Goal: Task Accomplishment & Management: Manage account settings

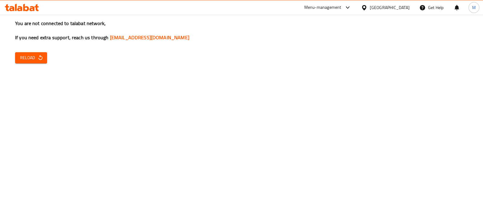
click at [29, 10] on icon at bounding box center [22, 7] width 34 height 7
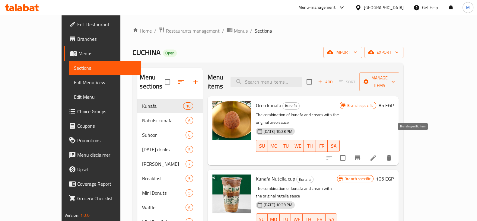
click at [360, 155] on icon "Branch-specific-item" at bounding box center [357, 157] width 5 height 5
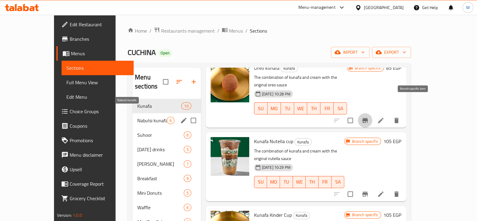
click at [137, 117] on span "Nabulsi kunafa" at bounding box center [152, 120] width 30 height 7
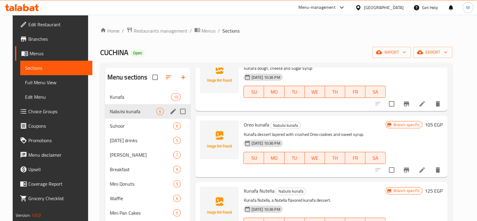
click at [127, 122] on span "Suhoor" at bounding box center [142, 125] width 64 height 7
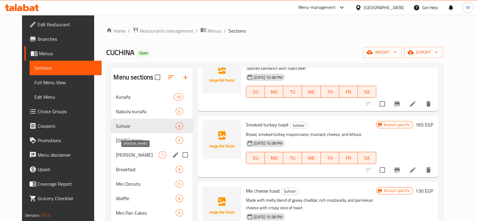
drag, startPoint x: 128, startPoint y: 158, endPoint x: 127, endPoint y: 167, distance: 8.8
click at [127, 158] on div "Dorry 7" at bounding box center [152, 155] width 82 height 14
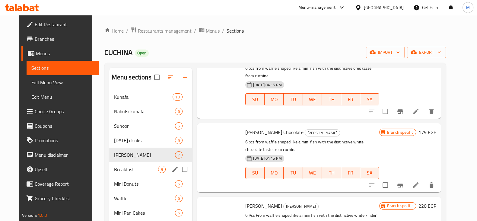
click at [127, 168] on span "Breakfast" at bounding box center [136, 169] width 44 height 7
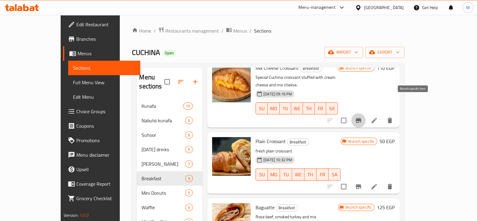
click at [362, 117] on icon "Branch-specific-item" at bounding box center [358, 120] width 7 height 7
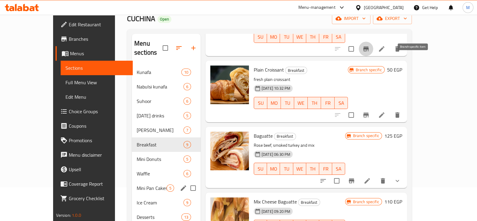
scroll to position [75, 0]
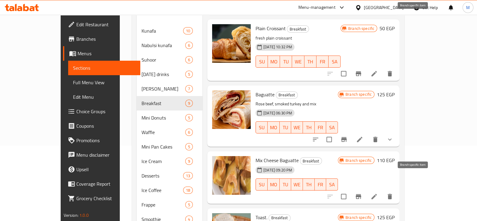
click at [361, 194] on icon "Branch-specific-item" at bounding box center [358, 196] width 5 height 5
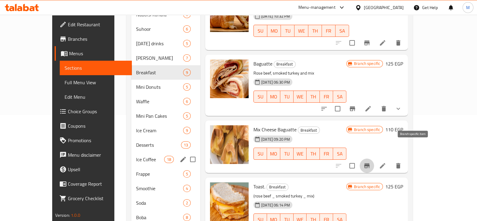
scroll to position [113, 0]
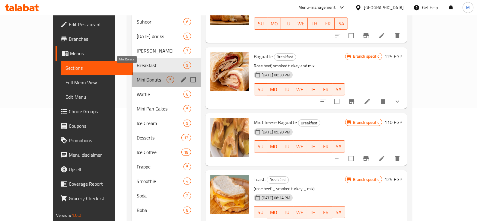
click at [137, 76] on span "Mini Donuts" at bounding box center [152, 79] width 30 height 7
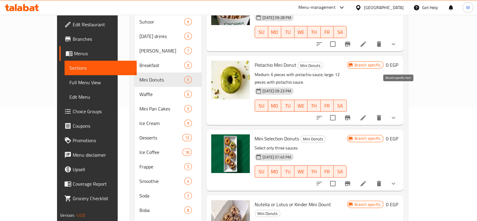
click at [350, 115] on icon "Branch-specific-item" at bounding box center [347, 117] width 5 height 5
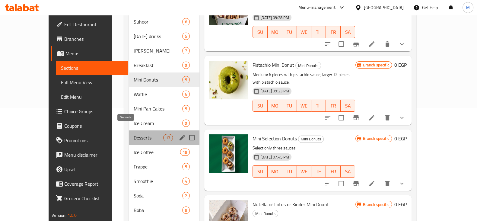
click at [134, 134] on span "Desserts" at bounding box center [149, 137] width 30 height 7
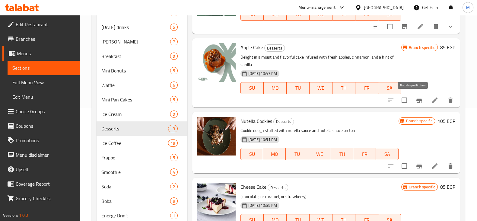
click at [416, 101] on icon "Branch-specific-item" at bounding box center [418, 100] width 5 height 5
click at [26, 5] on icon at bounding box center [22, 7] width 34 height 7
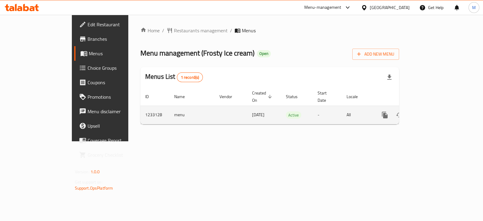
click at [432, 111] on icon "enhanced table" at bounding box center [427, 114] width 7 height 7
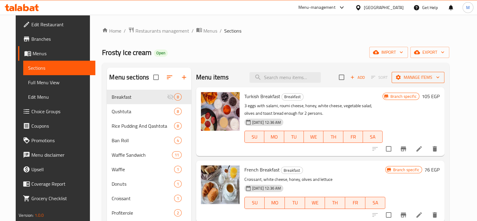
click at [439, 79] on span "Manage items" at bounding box center [417, 78] width 43 height 8
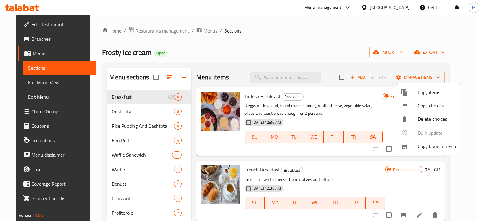
click at [437, 145] on span "Copy branch menu" at bounding box center [436, 145] width 38 height 7
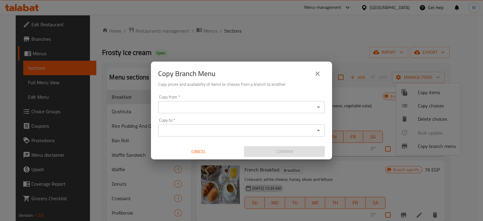
click at [283, 112] on div "Copy from *" at bounding box center [241, 107] width 167 height 12
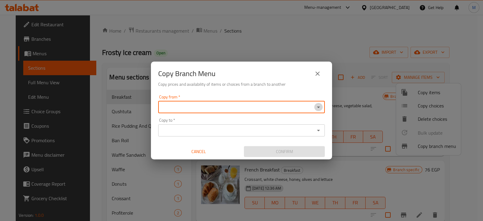
click at [321, 108] on icon "Open" at bounding box center [318, 106] width 7 height 7
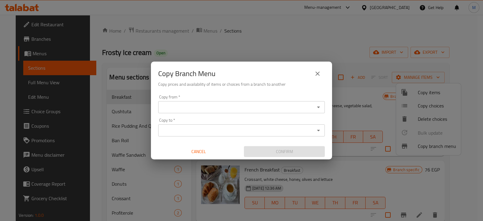
click at [26, 37] on div "Copy Branch Menu Copy prices and availability of items or choices from a branch…" at bounding box center [241, 110] width 483 height 221
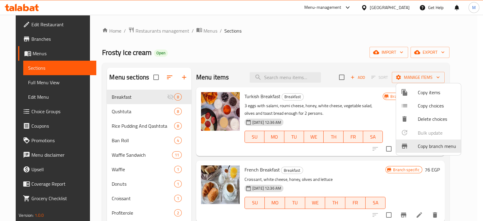
click at [28, 36] on div at bounding box center [241, 110] width 483 height 221
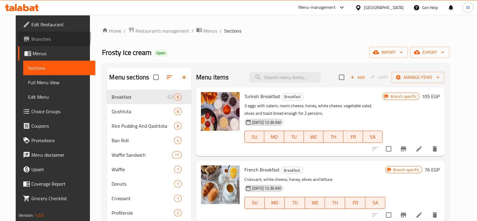
click at [31, 36] on span "Branches" at bounding box center [60, 38] width 59 height 7
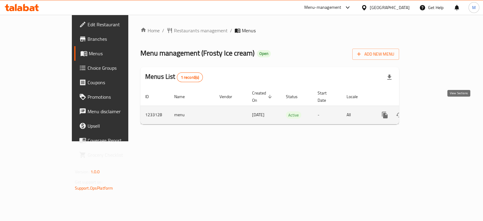
click at [432, 111] on icon "enhanced table" at bounding box center [427, 114] width 7 height 7
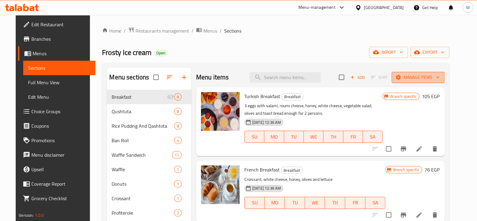
click at [430, 75] on span "Manage items" at bounding box center [417, 78] width 43 height 8
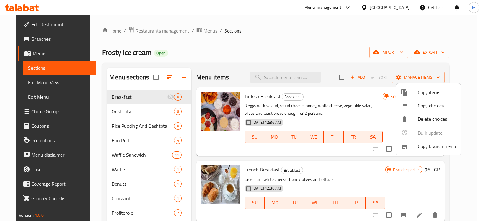
click at [429, 142] on span "Copy branch menu" at bounding box center [436, 145] width 38 height 7
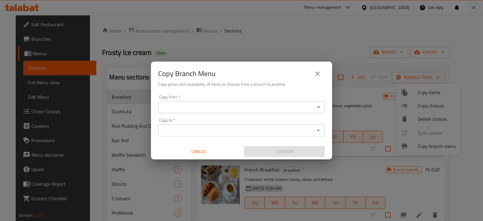
click at [249, 103] on input "Copy from   *" at bounding box center [236, 107] width 153 height 8
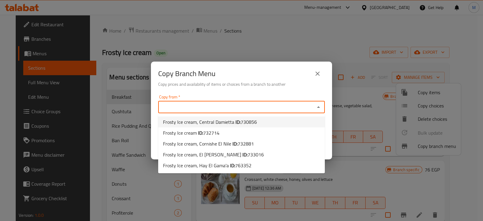
click at [240, 121] on span "730856" at bounding box center [248, 121] width 16 height 9
type input "Frosty Ice cream, Central Damietta"
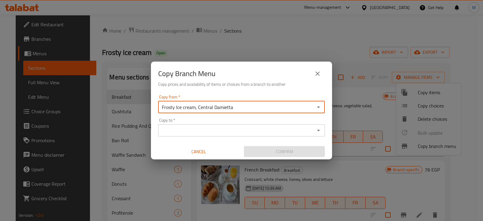
click at [239, 130] on input "Copy to   *" at bounding box center [236, 130] width 153 height 8
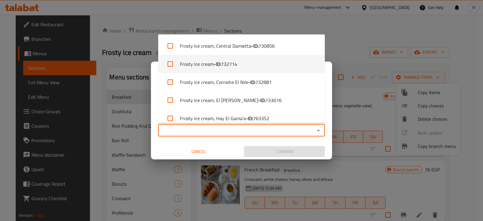
click at [223, 65] on span "732714" at bounding box center [229, 63] width 16 height 7
checkbox input "true"
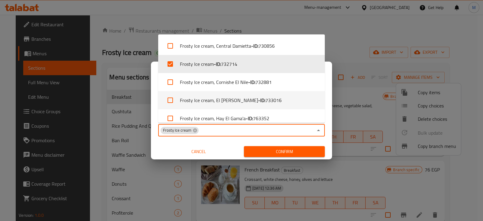
click at [205, 85] on li "Frosty Ice cream, Cornishe El Nile - ID: 732881" at bounding box center [241, 82] width 167 height 18
checkbox input "true"
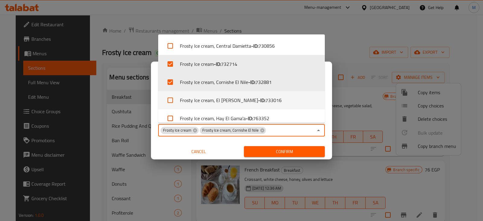
click at [211, 97] on li "Frosty Ice cream, El Lesan - ID: 733016" at bounding box center [241, 100] width 167 height 18
checkbox input "true"
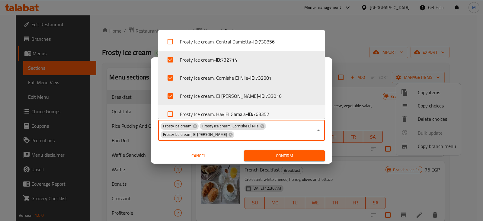
click at [211, 113] on li "Frosty Ice cream, Hay El Gama'a - ID: 763352" at bounding box center [241, 114] width 167 height 18
checkbox input "true"
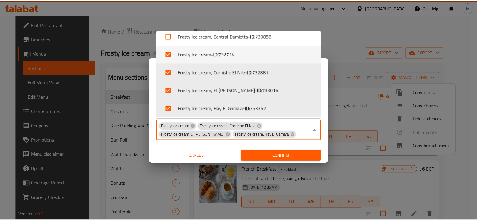
scroll to position [7, 0]
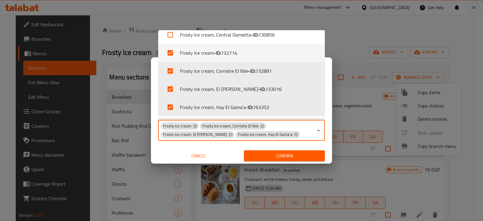
click at [287, 157] on div "Confirm" at bounding box center [284, 156] width 86 height 16
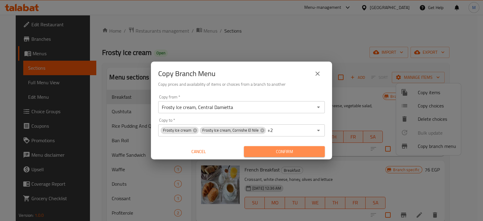
click at [278, 148] on span "Confirm" at bounding box center [284, 152] width 71 height 8
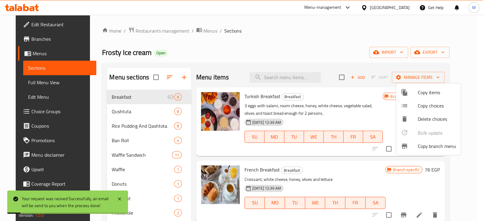
click at [376, 102] on div at bounding box center [241, 110] width 483 height 221
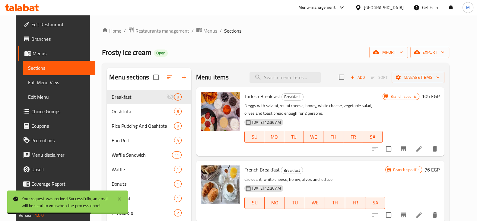
click at [18, 9] on icon at bounding box center [19, 8] width 5 height 5
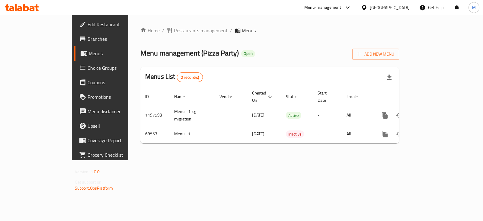
click at [17, 7] on icon at bounding box center [22, 7] width 34 height 7
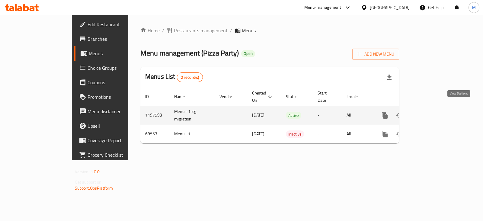
click at [432, 112] on icon "enhanced table" at bounding box center [427, 115] width 7 height 7
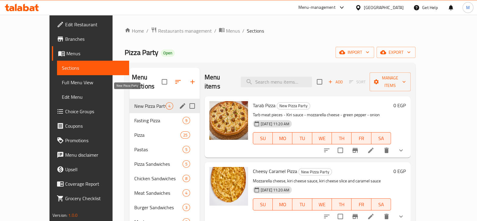
click at [134, 102] on span "New Pizza Party" at bounding box center [149, 105] width 31 height 7
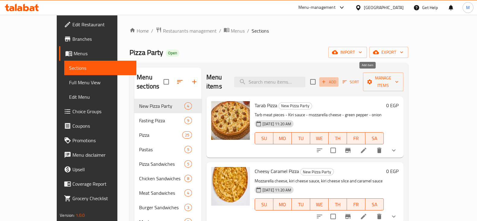
click at [337, 79] on span "Add" at bounding box center [329, 81] width 16 height 7
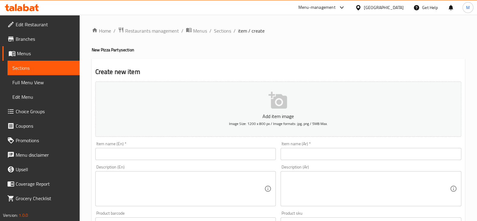
click at [306, 154] on input "text" at bounding box center [371, 154] width 181 height 12
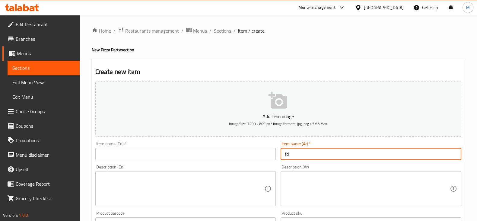
type input "f"
click at [306, 154] on input "بيتزا فور سيزون" at bounding box center [371, 154] width 181 height 12
type input "بيتزا فور سيزون"
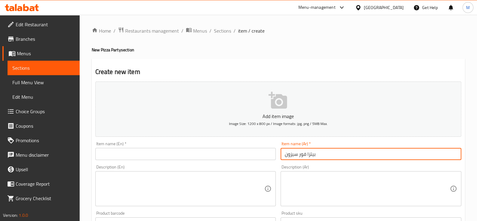
click at [183, 149] on input "text" at bounding box center [185, 154] width 181 height 12
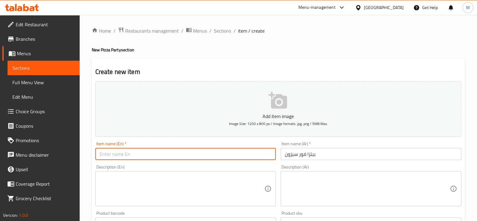
paste input "Four Seasons Pizza"
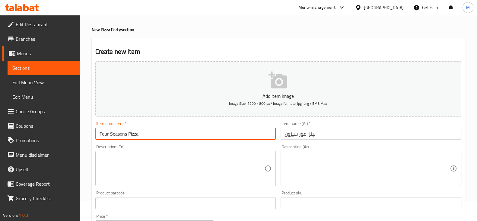
scroll to position [37, 0]
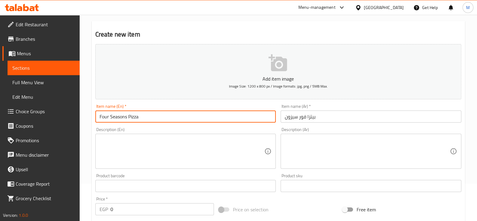
type input "Four Seasons Pizza"
click at [186, 145] on textarea at bounding box center [182, 151] width 165 height 29
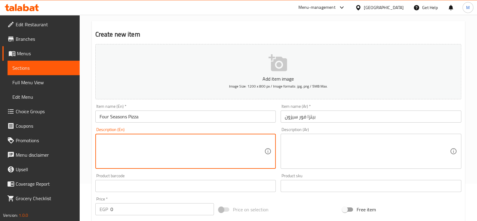
click at [345, 157] on textarea at bounding box center [367, 151] width 165 height 29
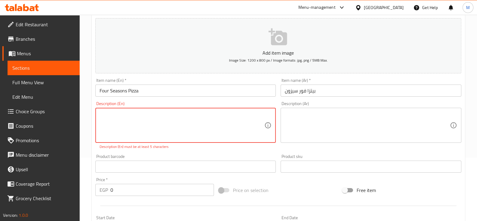
scroll to position [75, 0]
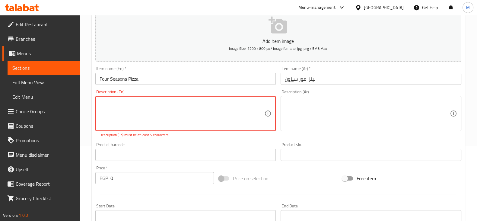
click at [119, 179] on div "Add item image Image Size: 1200 x 800 px / Image formats: jpg, png / 5MB Max. I…" at bounding box center [278, 137] width 371 height 267
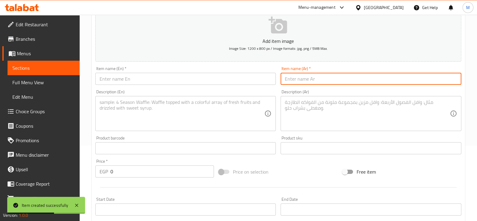
click at [314, 81] on input "text" at bounding box center [371, 79] width 181 height 12
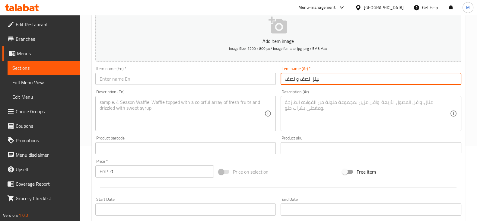
click at [316, 78] on input "بيتزا نصف و نصف" at bounding box center [371, 79] width 181 height 12
type input "بيتزا نصف و نصف"
click at [213, 80] on input "text" at bounding box center [185, 79] width 181 height 12
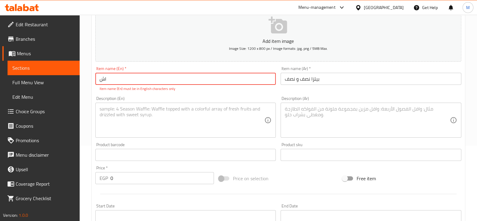
type input "ا"
type input "ش"
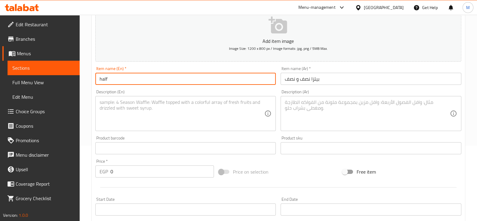
type input "Half and half pizza"
drag, startPoint x: 242, startPoint y: 101, endPoint x: 246, endPoint y: 108, distance: 8.0
click at [242, 101] on textarea at bounding box center [182, 113] width 165 height 29
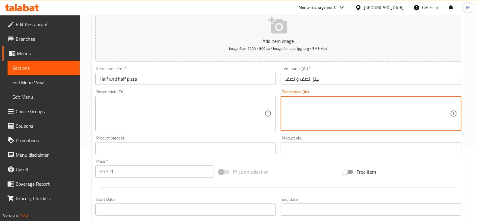
click at [223, 83] on input "Half and half pizza" at bounding box center [185, 79] width 181 height 12
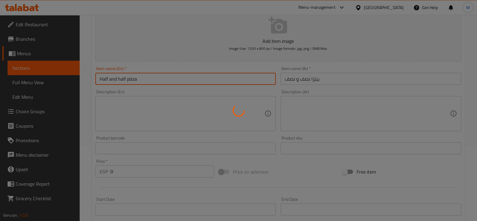
scroll to position [0, 0]
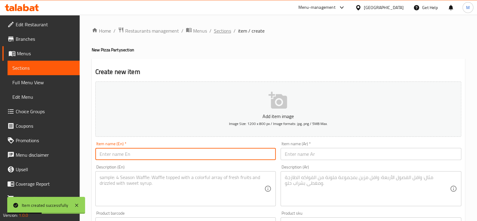
click at [220, 30] on span "Sections" at bounding box center [222, 30] width 17 height 7
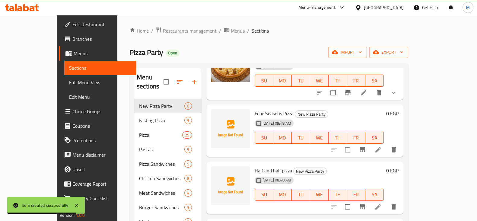
scroll to position [6, 0]
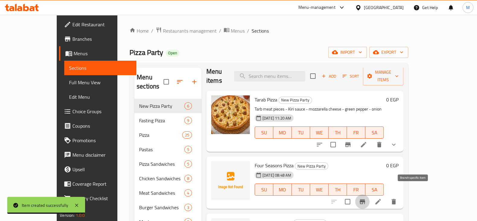
click at [366, 198] on icon "Branch-specific-item" at bounding box center [362, 201] width 7 height 7
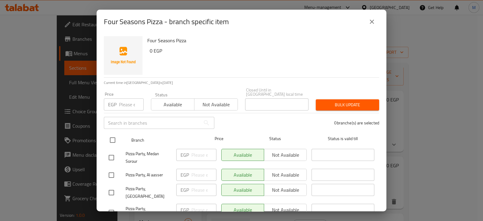
click at [112, 136] on input "checkbox" at bounding box center [112, 140] width 13 height 13
checkbox input "true"
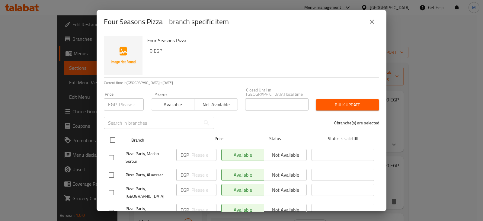
checkbox input "true"
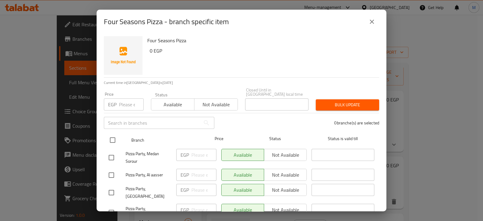
checkbox input "true"
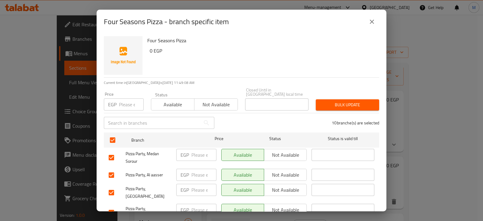
click at [214, 98] on button "Not available" at bounding box center [215, 104] width 43 height 12
click at [345, 101] on span "Bulk update" at bounding box center [347, 105] width 54 height 8
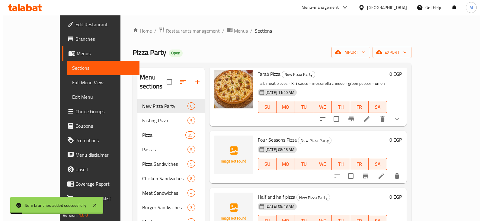
scroll to position [43, 0]
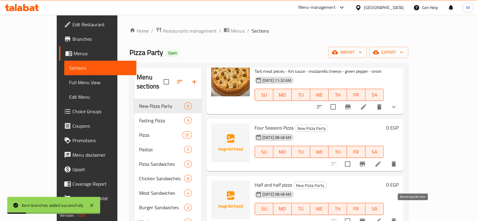
click at [370, 218] on button "Branch-specific-item" at bounding box center [362, 221] width 14 height 14
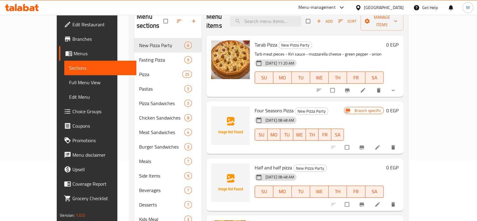
scroll to position [64, 0]
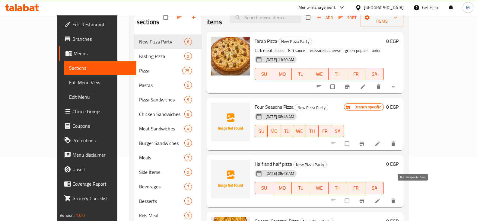
click at [364, 198] on icon "Branch-specific-item" at bounding box center [361, 200] width 5 height 4
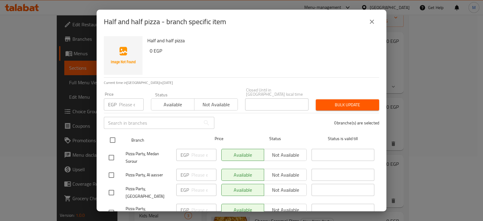
click at [113, 137] on input "checkbox" at bounding box center [112, 140] width 13 height 13
checkbox input "true"
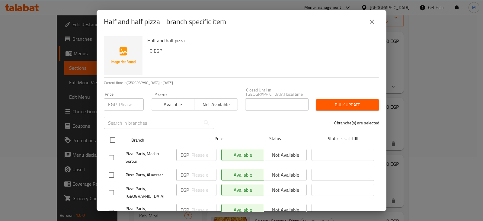
checkbox input "true"
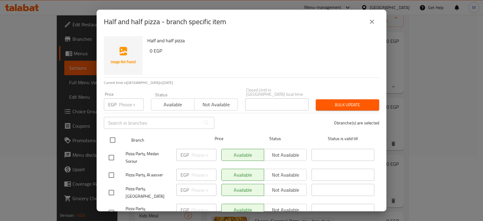
checkbox input "true"
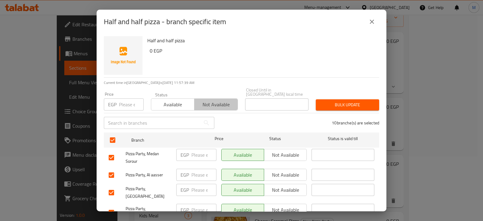
click at [210, 100] on span "Not available" at bounding box center [216, 104] width 38 height 9
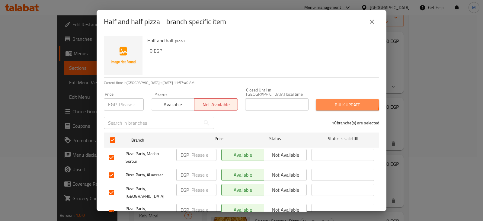
click at [336, 101] on span "Bulk update" at bounding box center [347, 105] width 54 height 8
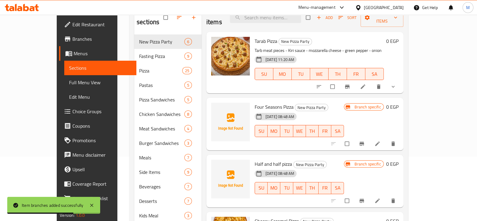
click at [72, 108] on span "Choice Groups" at bounding box center [101, 111] width 59 height 7
